Goal: Information Seeking & Learning: Learn about a topic

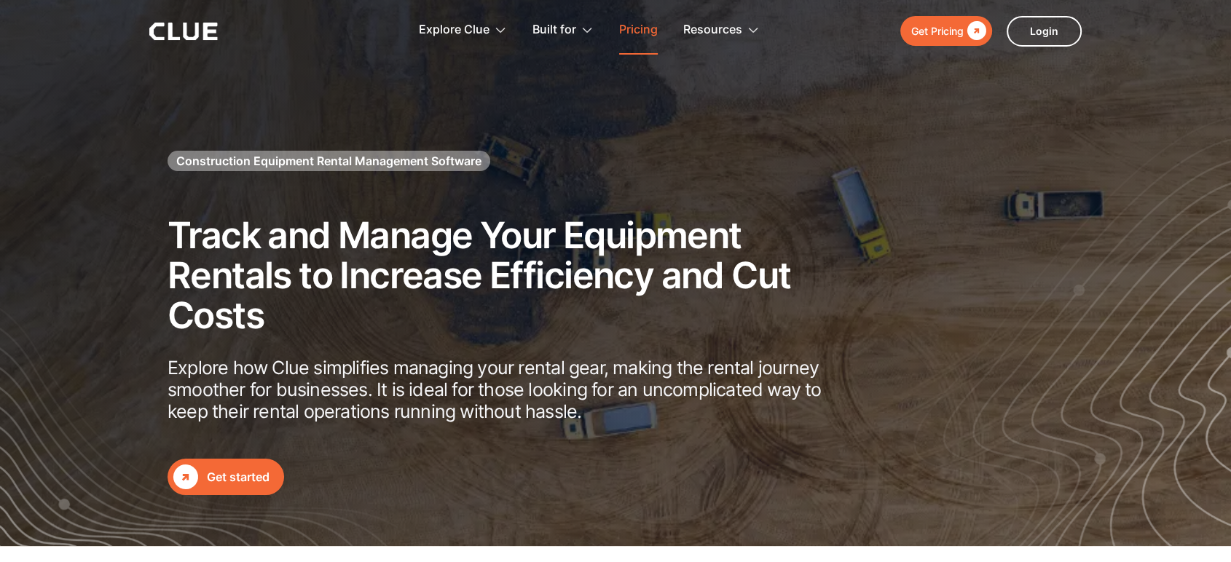
click at [652, 34] on link "Pricing" at bounding box center [638, 30] width 39 height 46
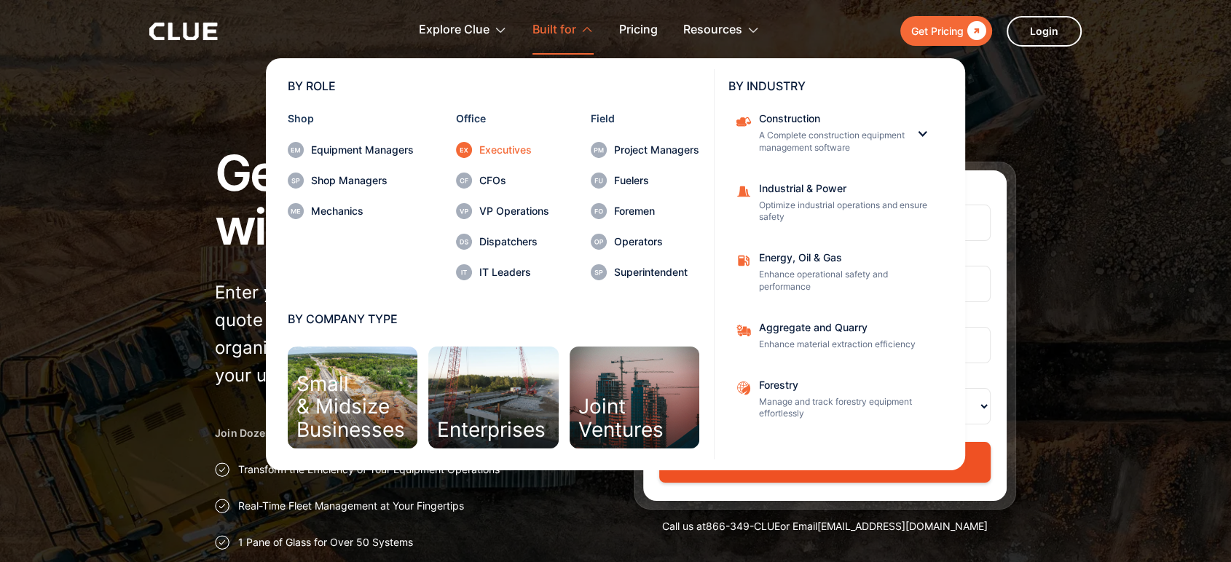
click at [499, 146] on div "Executives" at bounding box center [514, 150] width 70 height 10
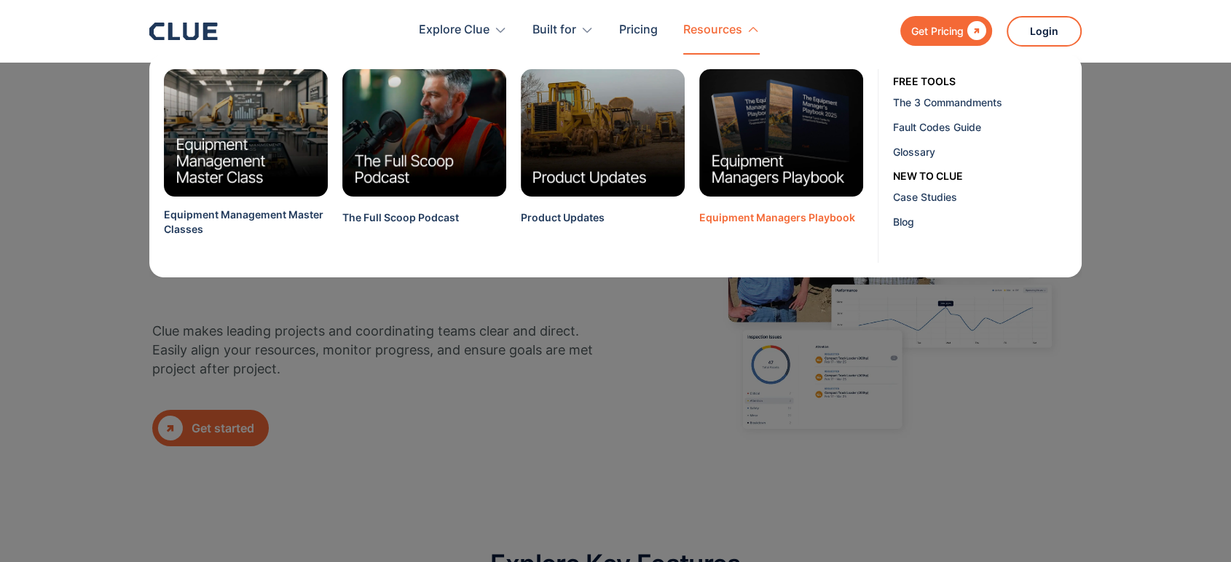
click at [764, 211] on div "Equipment Managers Playbook" at bounding box center [777, 218] width 156 height 15
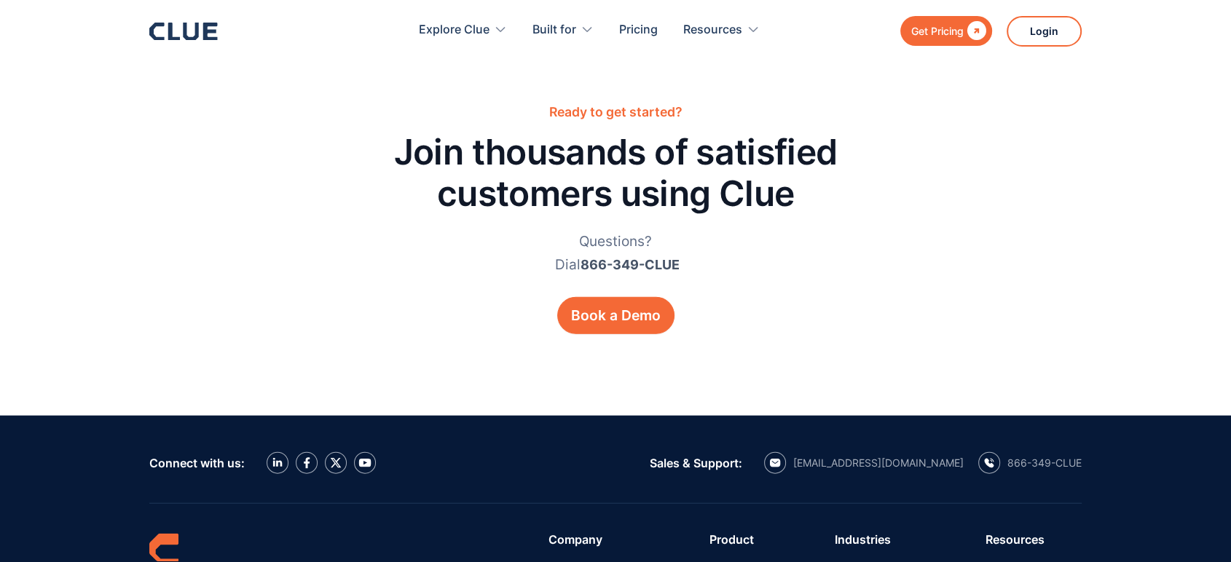
scroll to position [3885, 0]
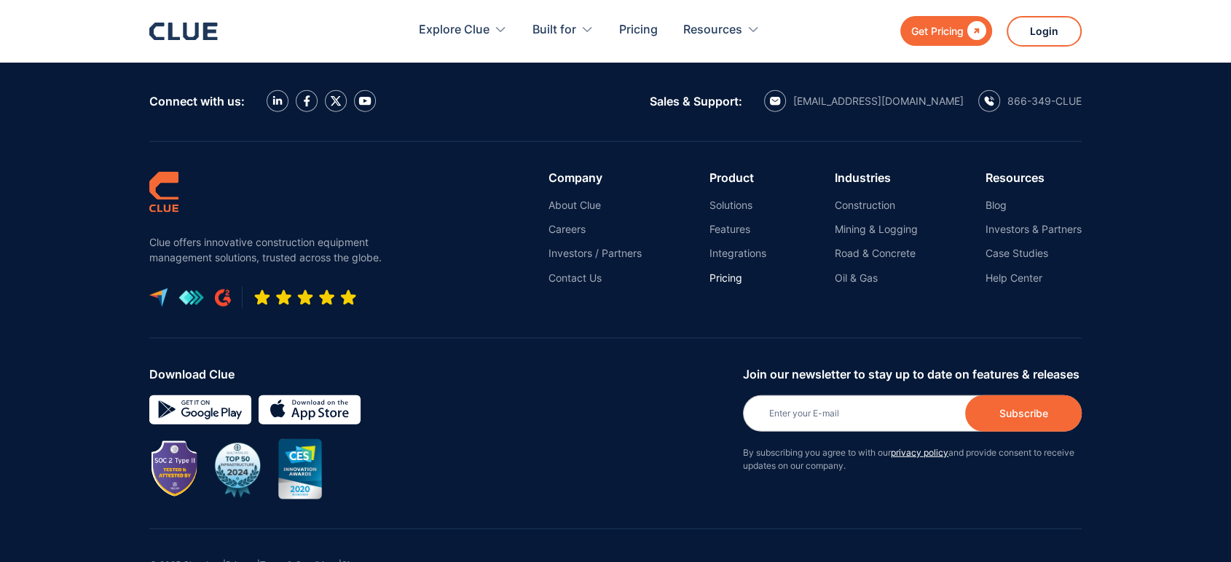
click at [720, 272] on link "Pricing" at bounding box center [738, 278] width 57 height 13
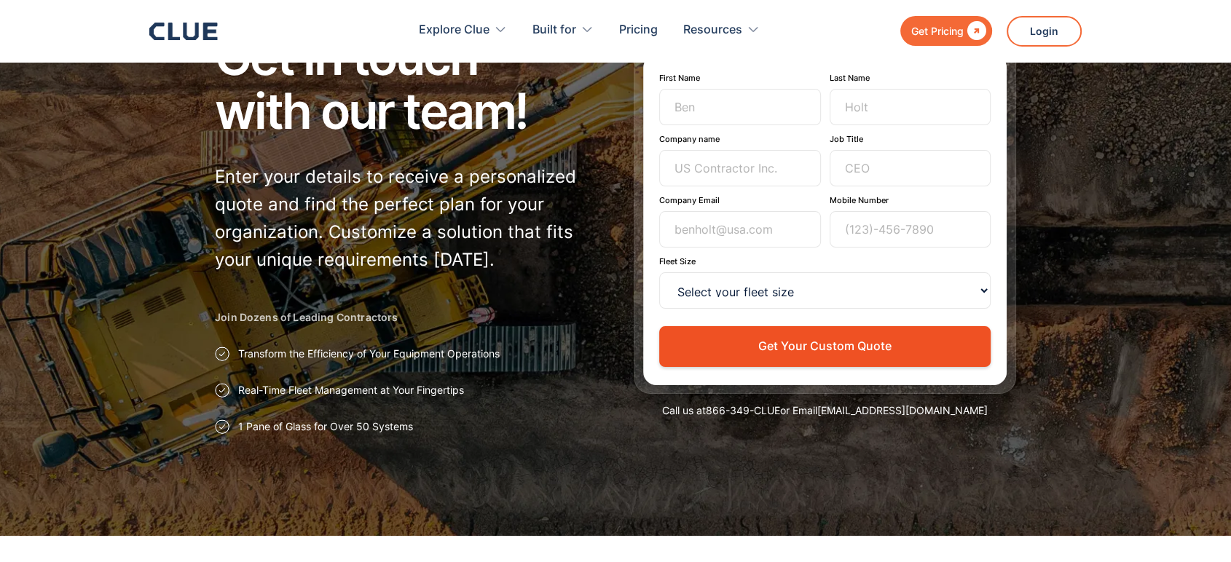
scroll to position [162, 0]
